Goal: Transaction & Acquisition: Purchase product/service

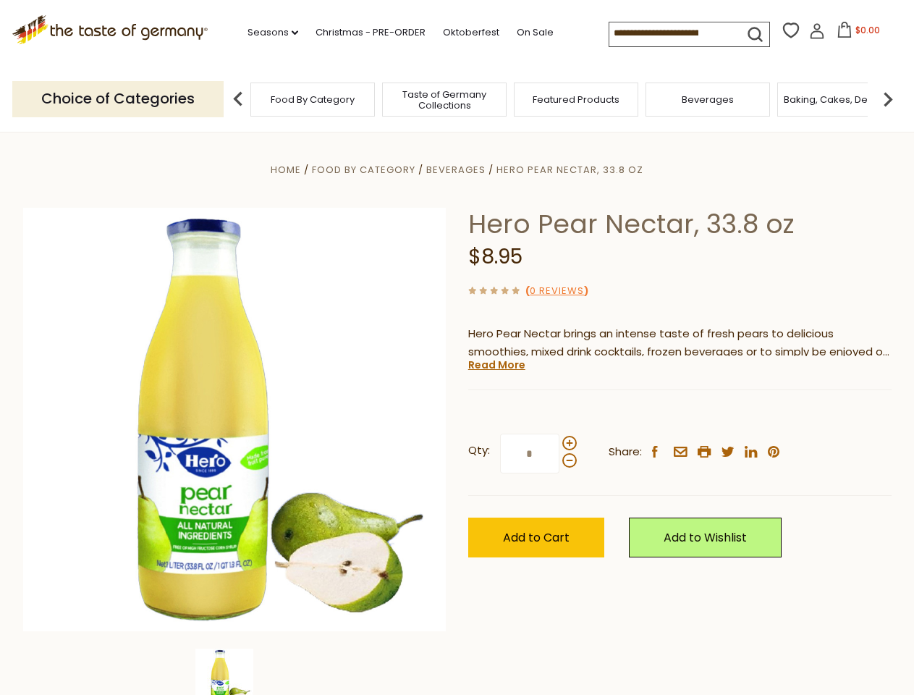
click at [457, 347] on div "Home Food By Category [GEOGRAPHIC_DATA] Hero Pear Nectar, 33.8 oz Hero Pear Nec…" at bounding box center [457, 439] width 890 height 557
click at [267, 33] on link "Seasons dropdown_arrow" at bounding box center [273, 33] width 51 height 16
click at [672, 33] on input at bounding box center [670, 32] width 122 height 20
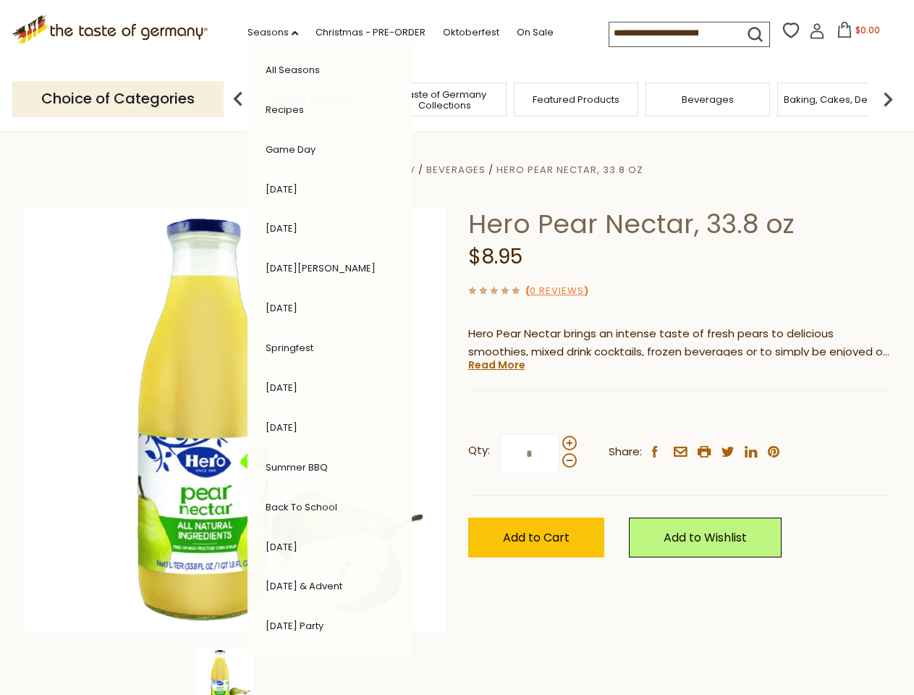
click at [856, 34] on span "$0.00" at bounding box center [868, 30] width 25 height 12
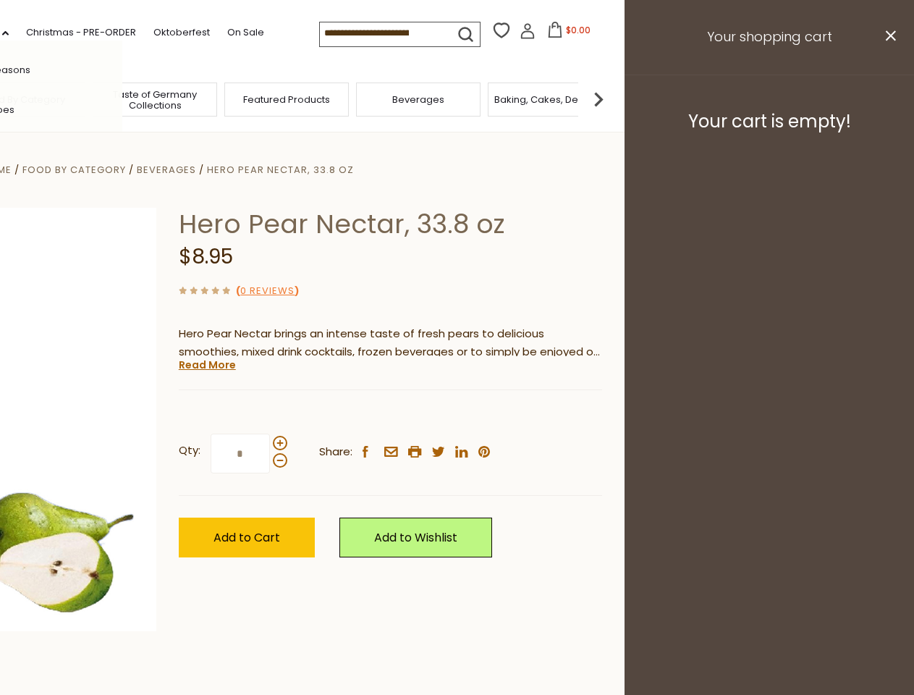
click at [122, 98] on div "All Seasons Recipes Game Day [DATE] [DATE] [DATE][PERSON_NAME] [DATE] Springfes…" at bounding box center [40, 348] width 164 height 614
click at [613, 98] on img at bounding box center [598, 99] width 29 height 29
click at [457, 413] on div "Qty: * Share: facebook email printer twitter linkedin pinterest" at bounding box center [390, 454] width 423 height 84
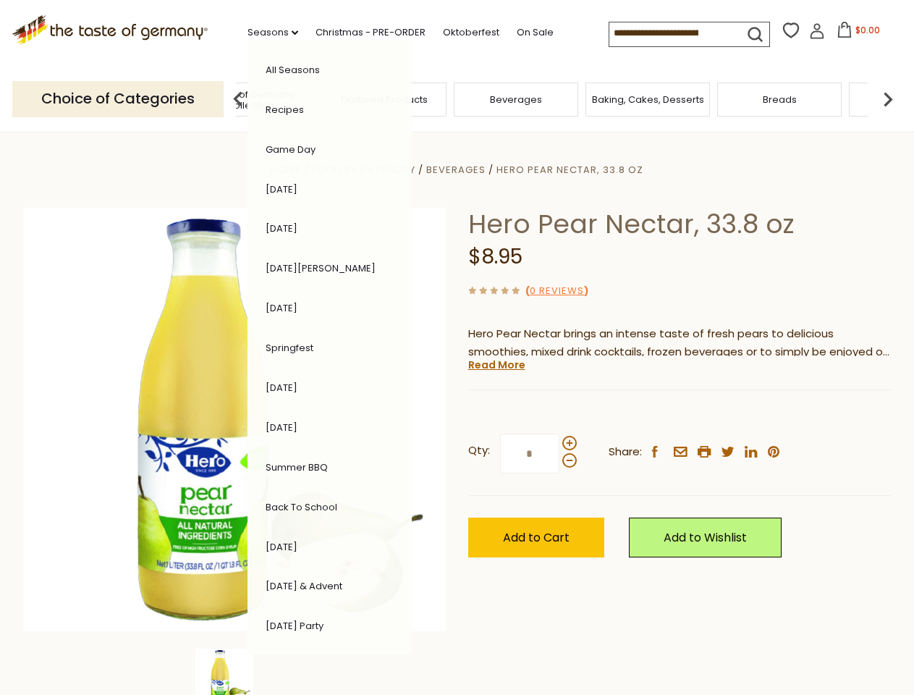
click at [235, 672] on img at bounding box center [224, 678] width 58 height 58
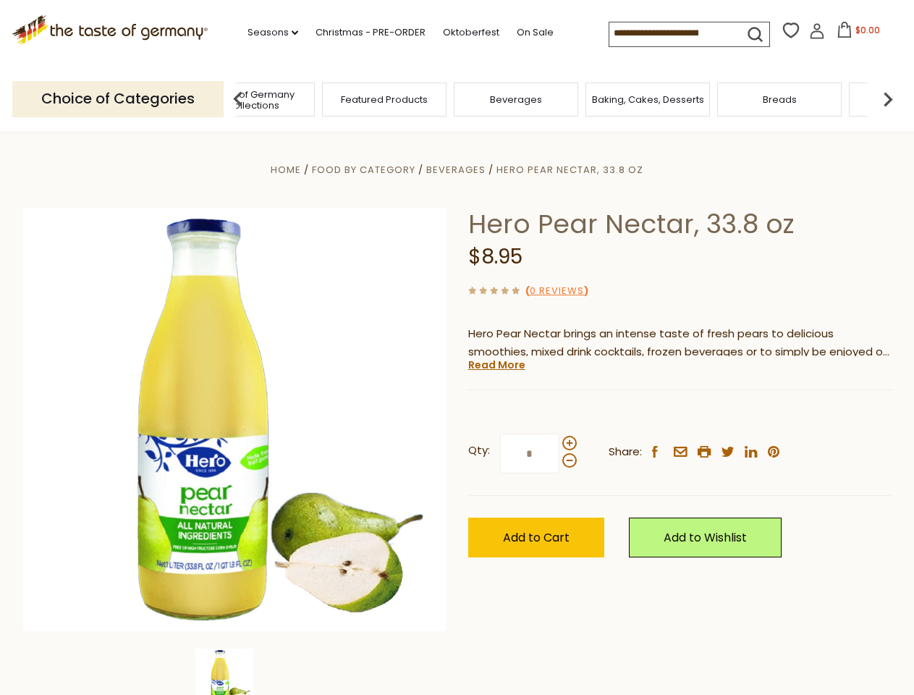
click at [235, 672] on img at bounding box center [224, 678] width 58 height 58
click at [496, 365] on link "Read More" at bounding box center [496, 365] width 57 height 14
